Goal: Transaction & Acquisition: Purchase product/service

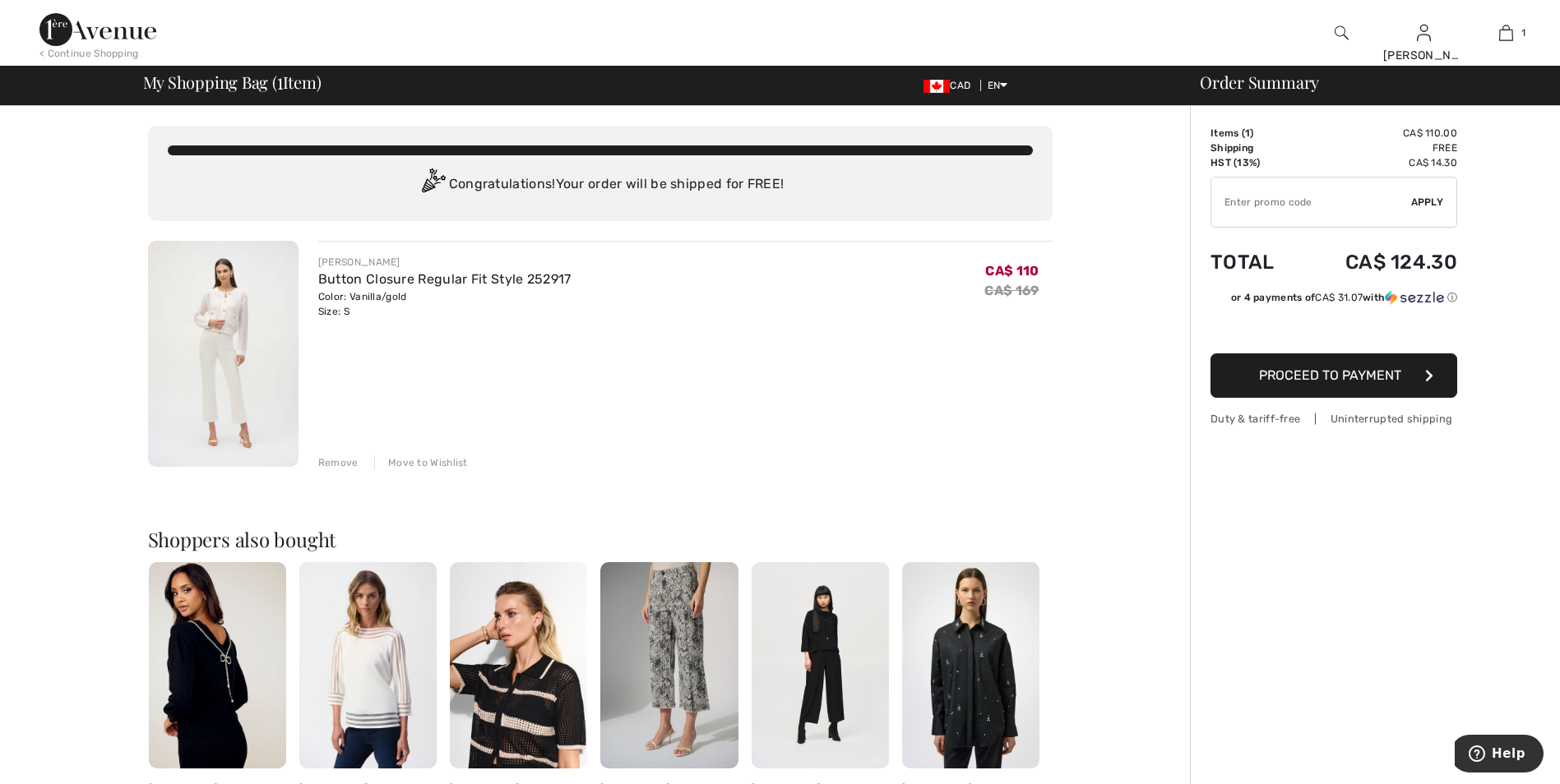
click at [1330, 380] on span "Proceed to Payment" at bounding box center [1329, 375] width 142 height 16
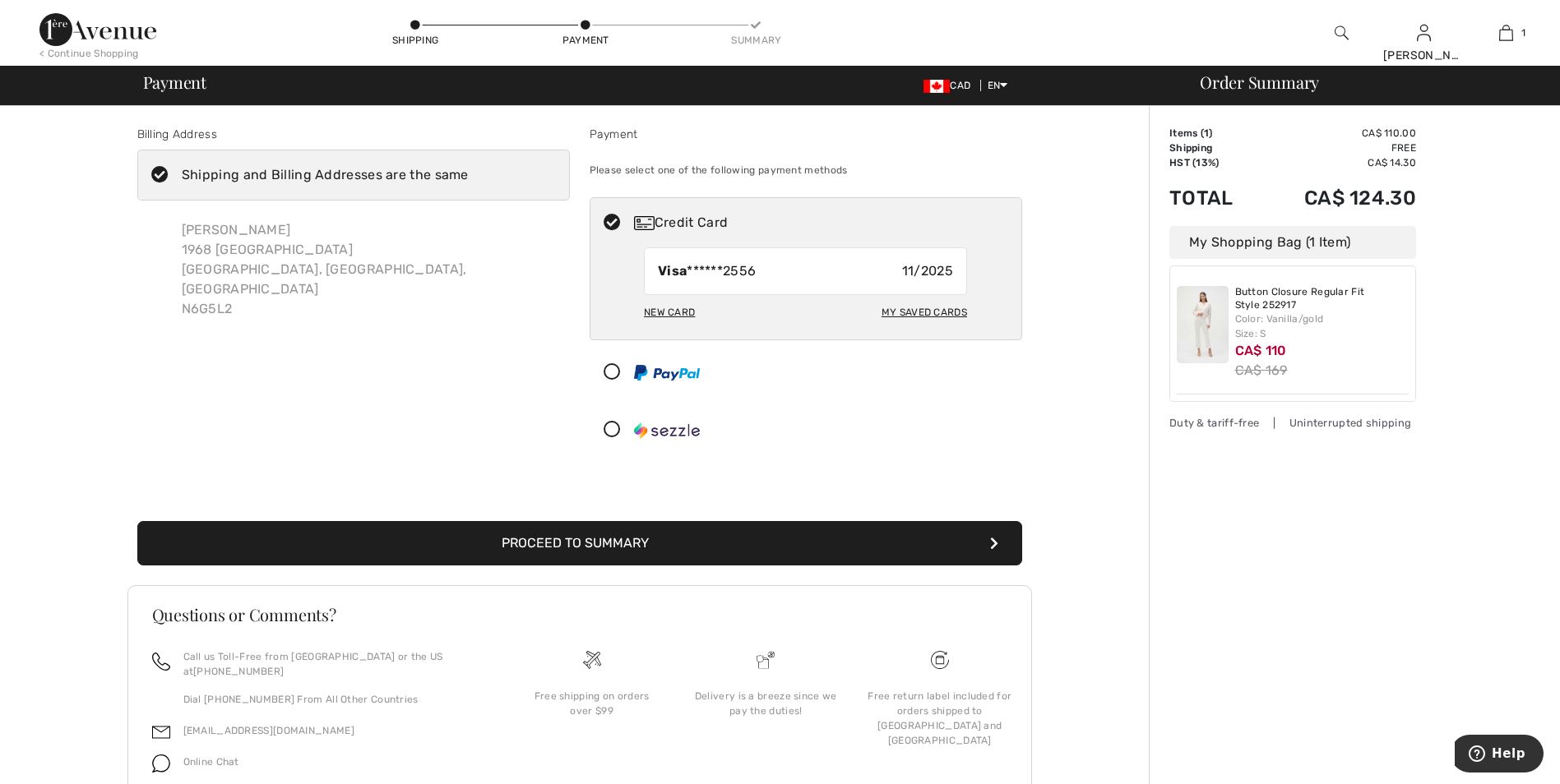
click at [893, 277] on div "Visa ******2556 11/2025" at bounding box center [805, 271] width 323 height 48
radio input "true"
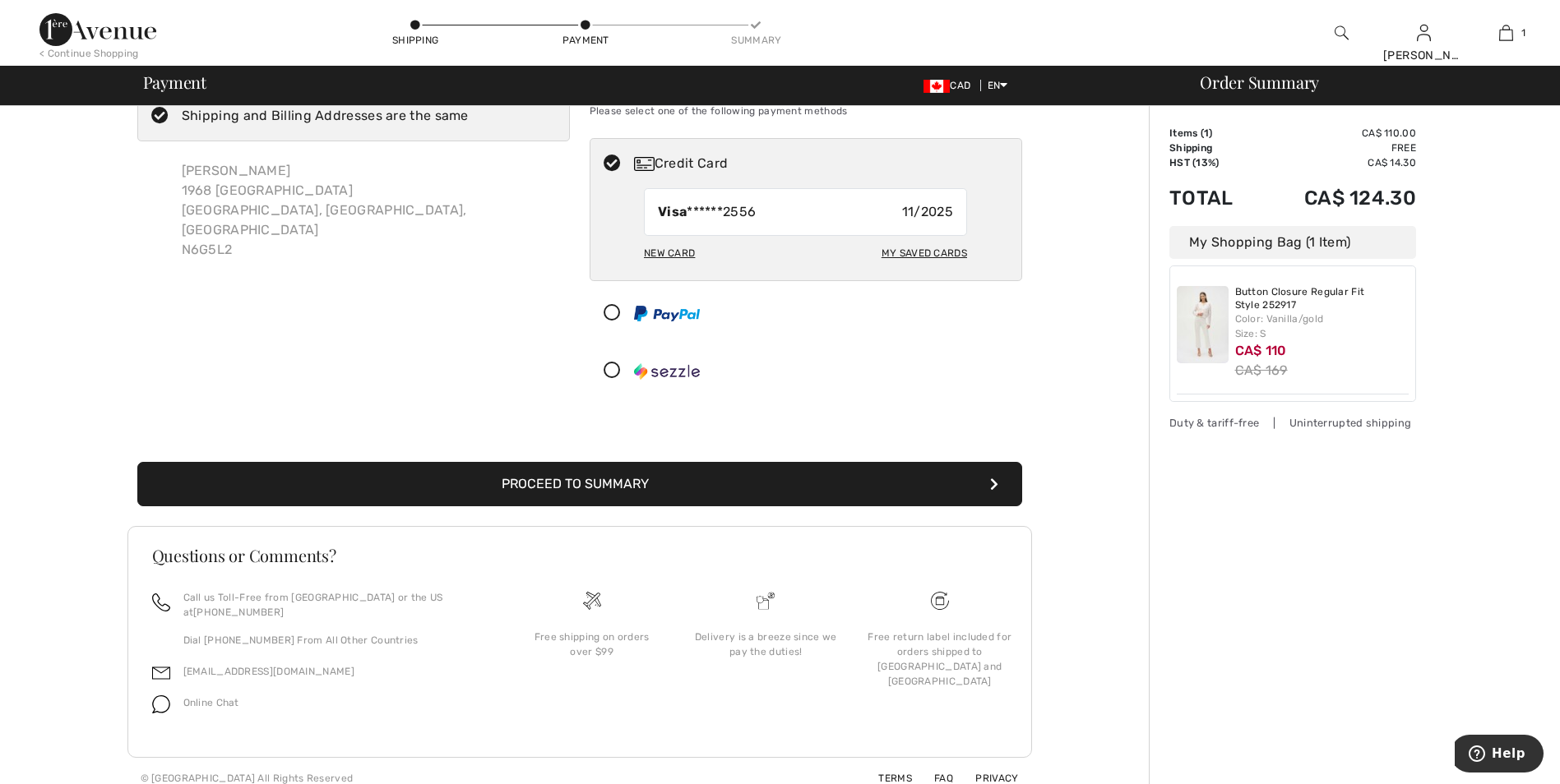
click at [569, 475] on button "Proceed to Summary" at bounding box center [580, 484] width 885 height 44
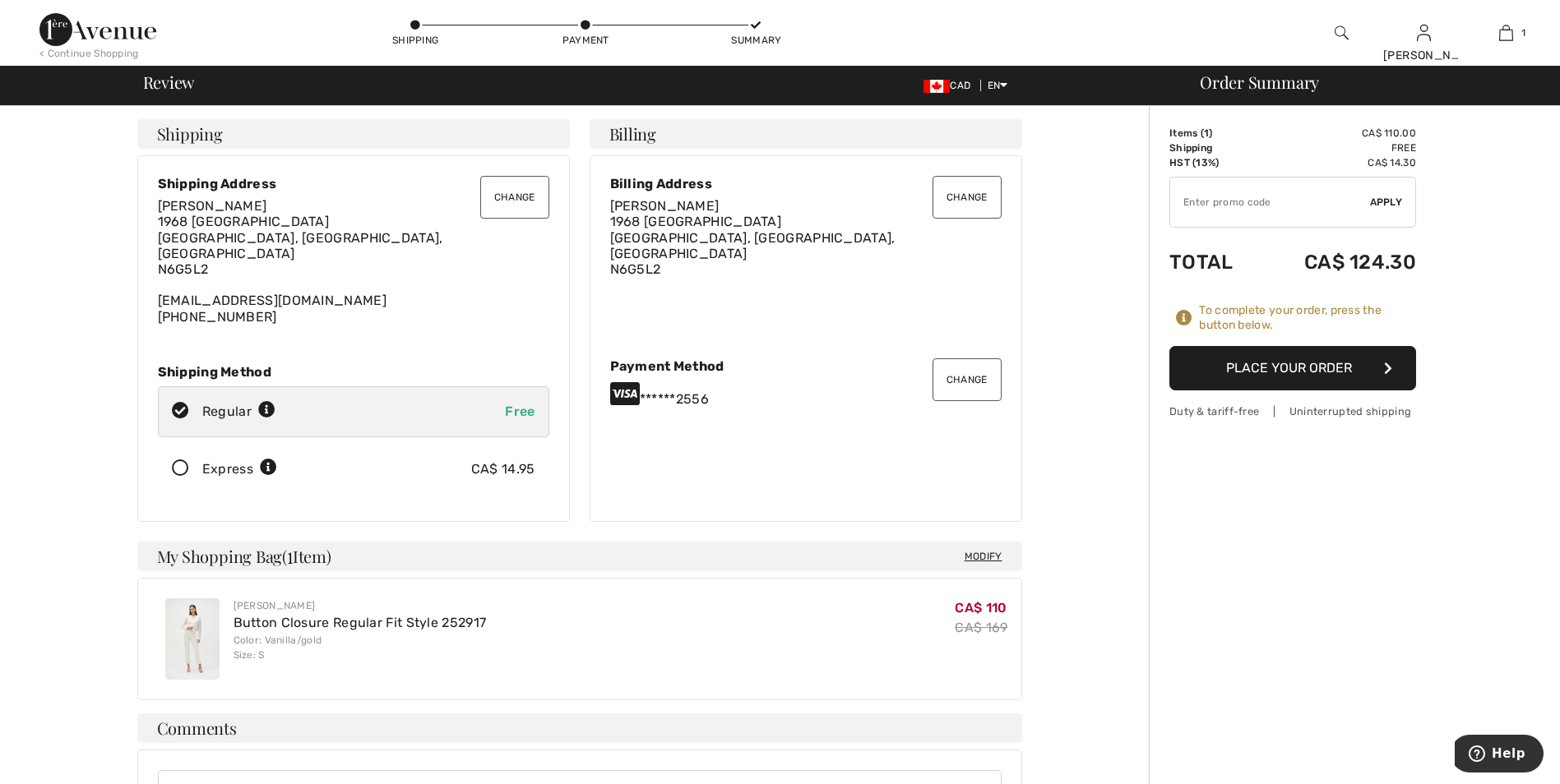
click at [953, 376] on button "Change" at bounding box center [966, 379] width 69 height 43
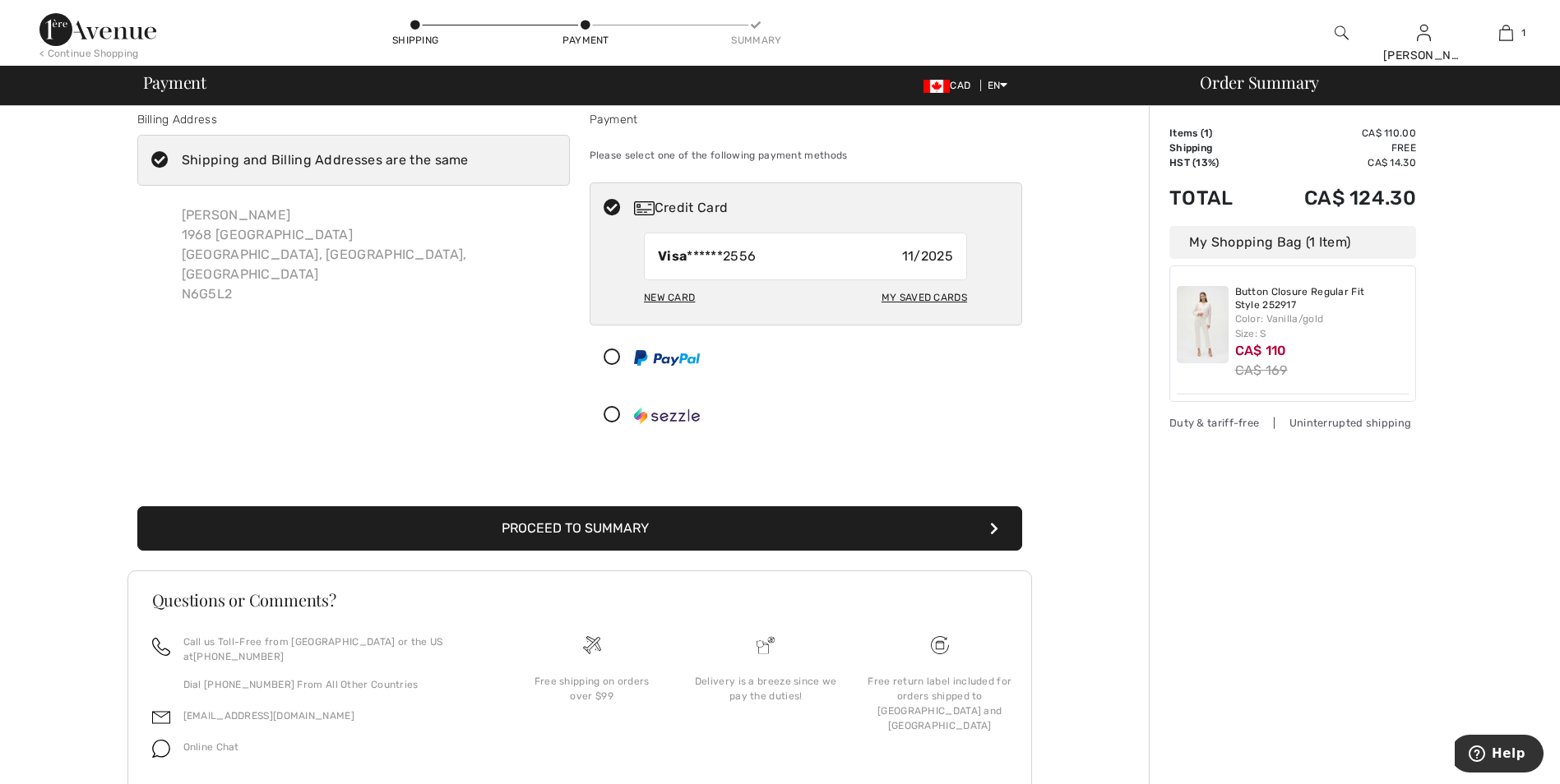
click at [665, 293] on div "New Card" at bounding box center [670, 298] width 51 height 28
radio input "true"
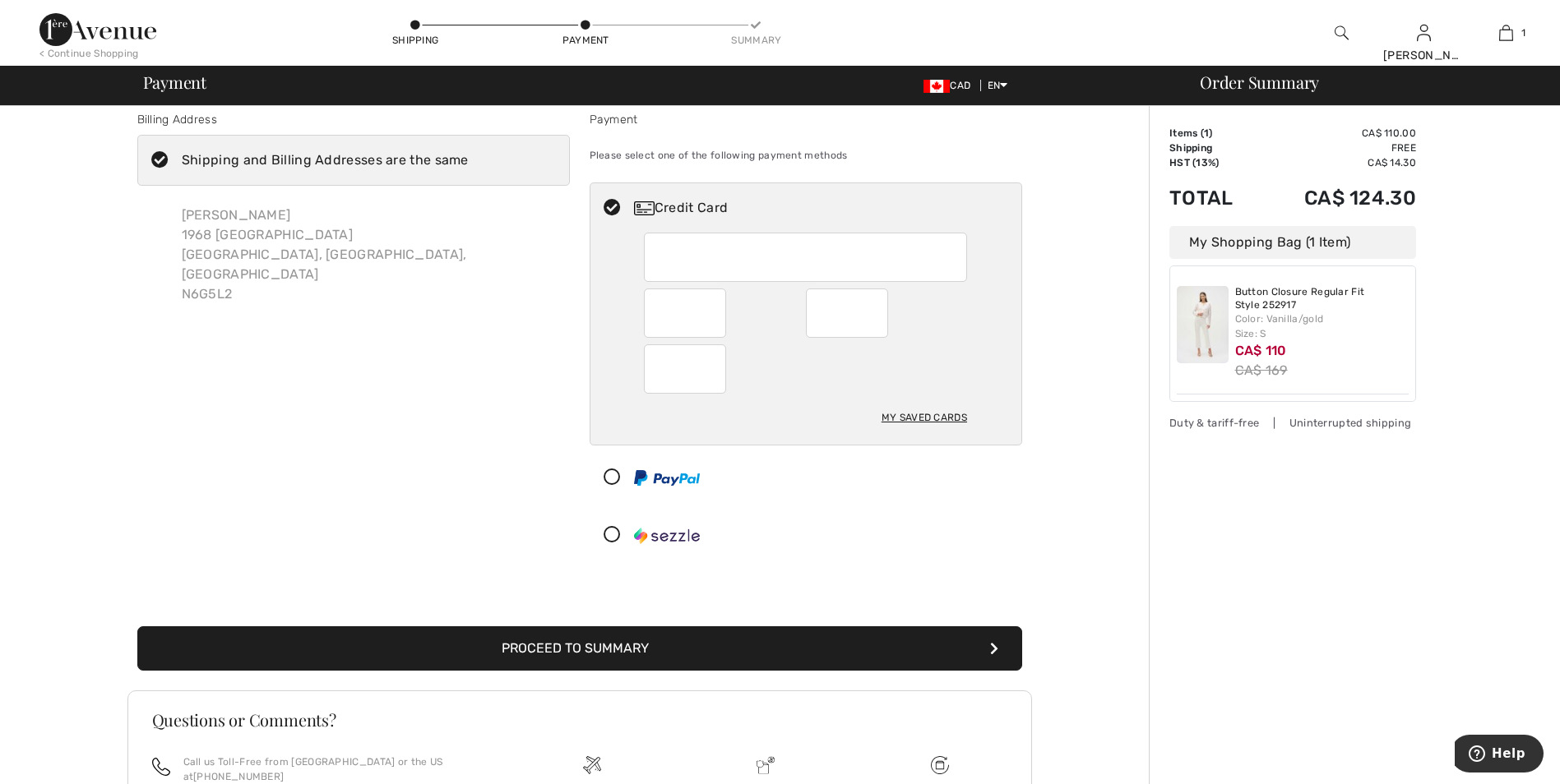
click at [595, 648] on button "Proceed to Summary" at bounding box center [580, 648] width 885 height 44
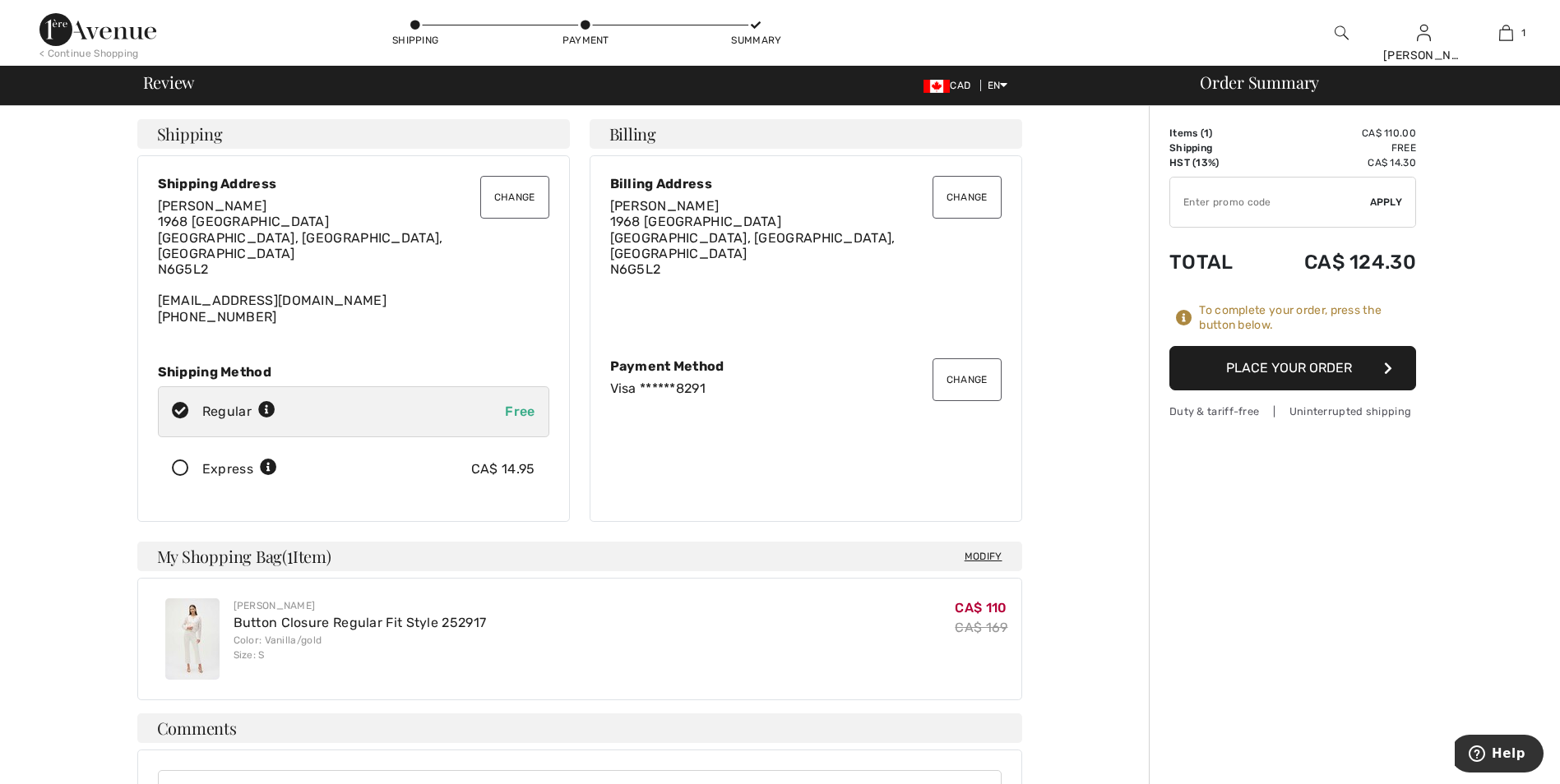
click at [1278, 371] on button "Place Your Order" at bounding box center [1292, 368] width 246 height 44
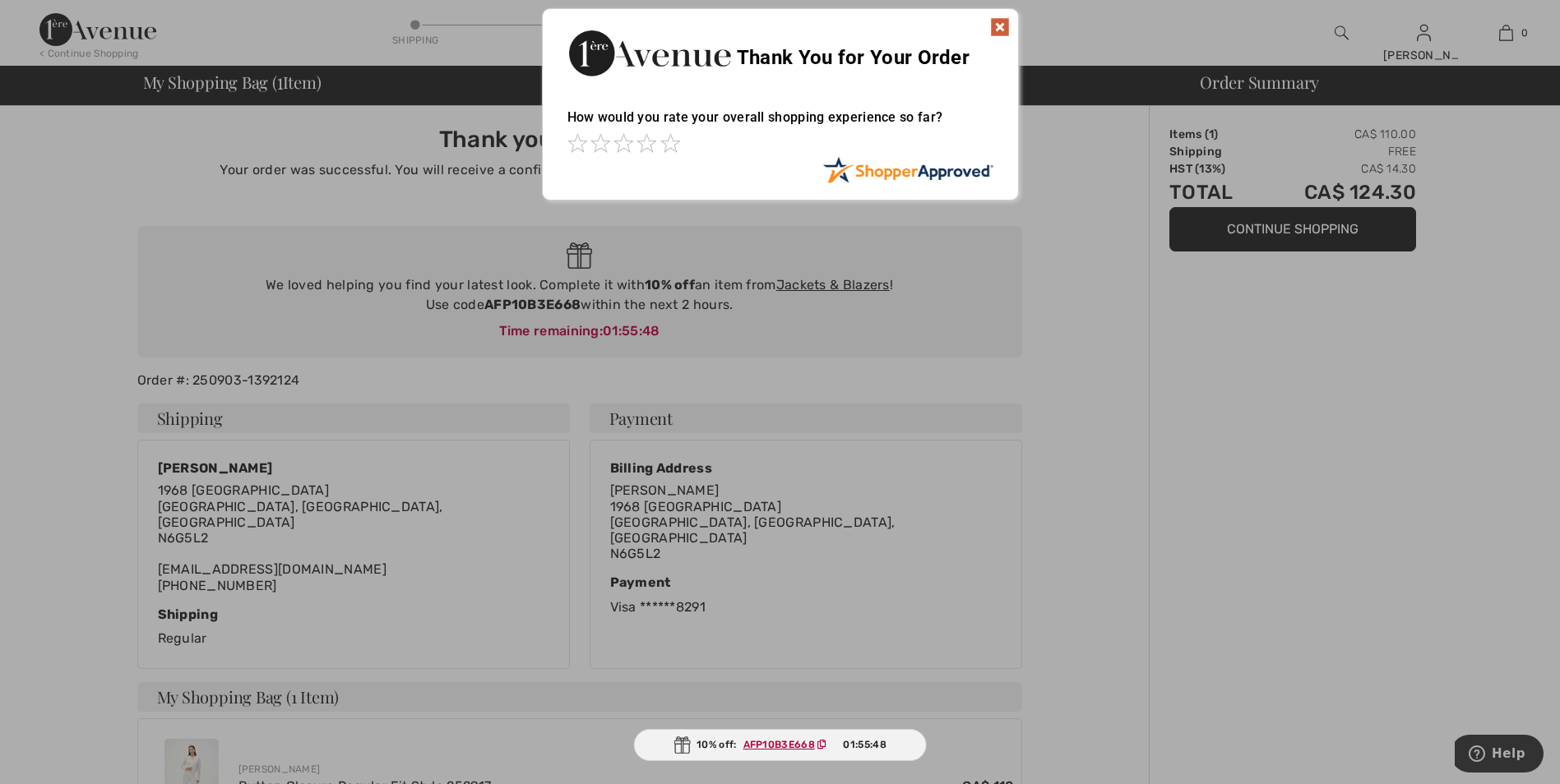
click at [995, 28] on img at bounding box center [1000, 27] width 20 height 20
